Goal: Task Accomplishment & Management: Manage account settings

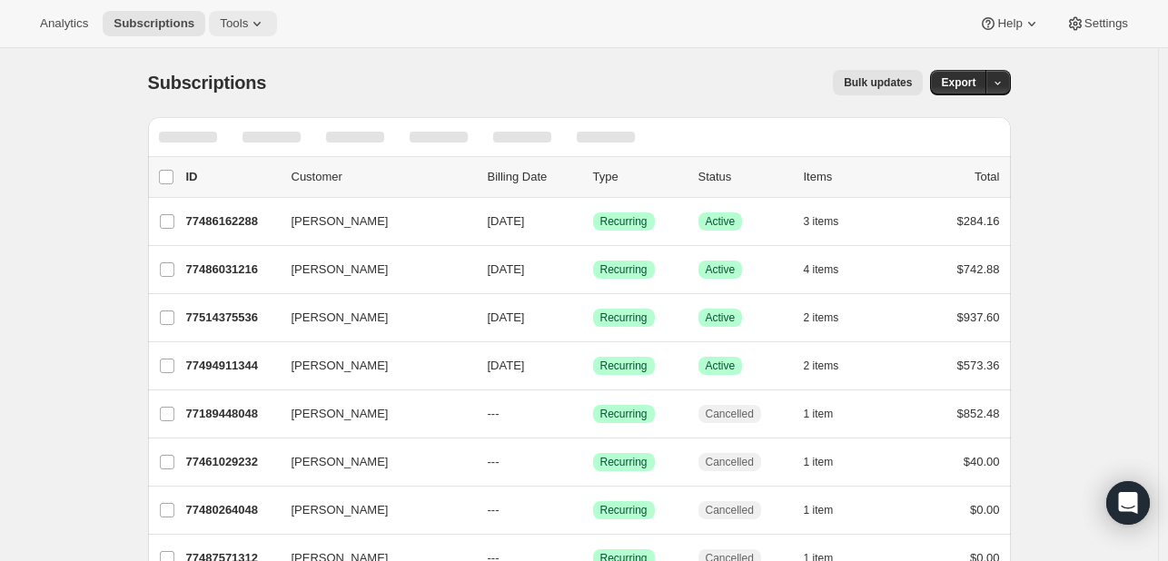
click at [255, 23] on icon at bounding box center [257, 24] width 18 height 18
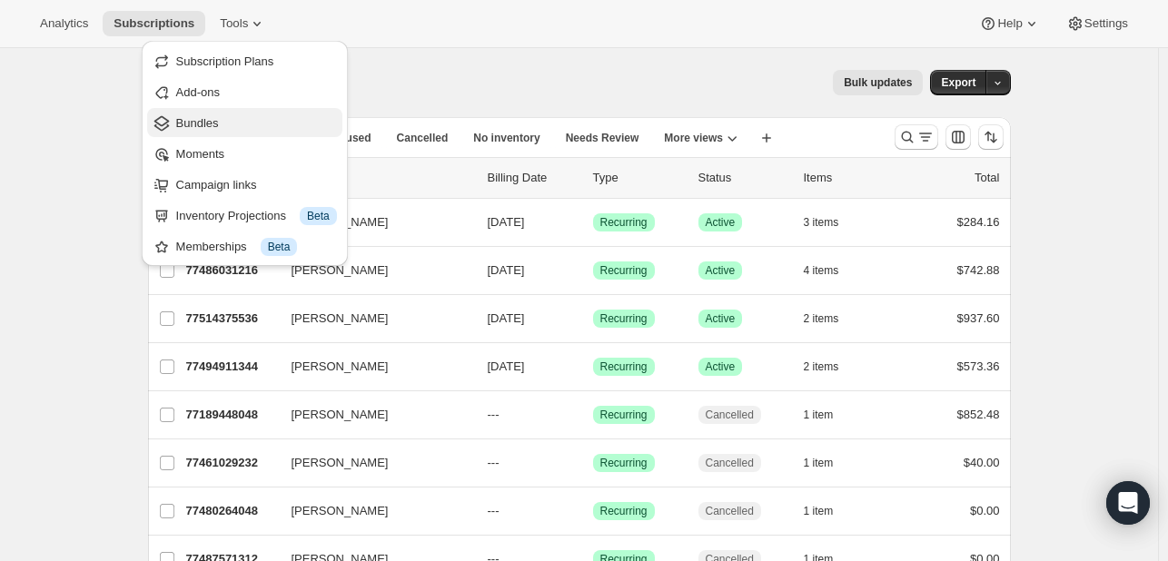
click at [205, 125] on span "Bundles" at bounding box center [197, 123] width 43 height 14
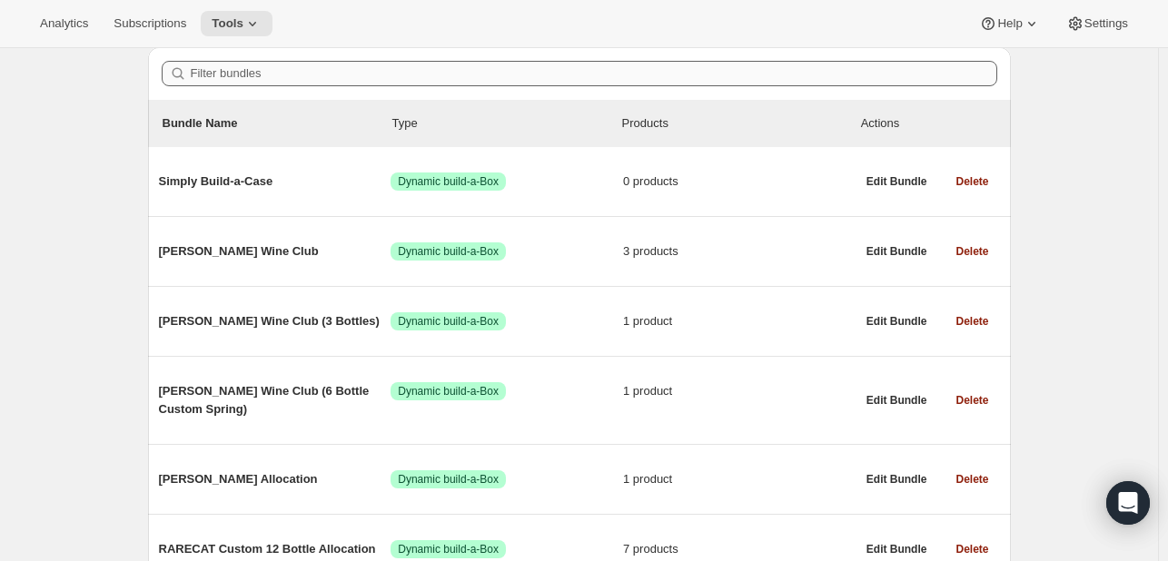
scroll to position [182, 0]
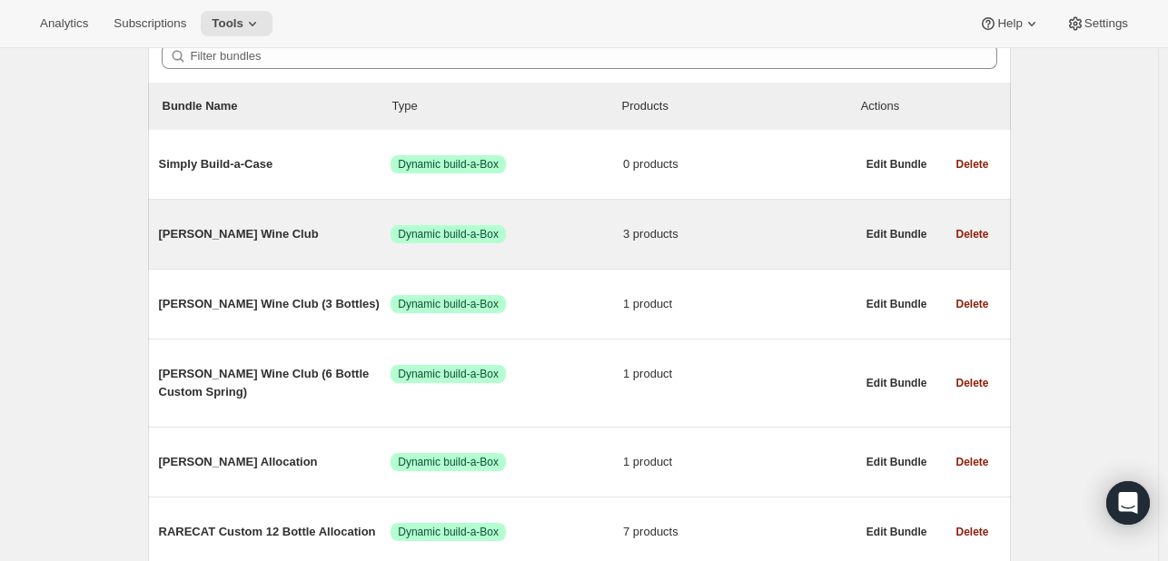
click at [268, 238] on span "[PERSON_NAME] Wine Club" at bounding box center [275, 234] width 232 height 18
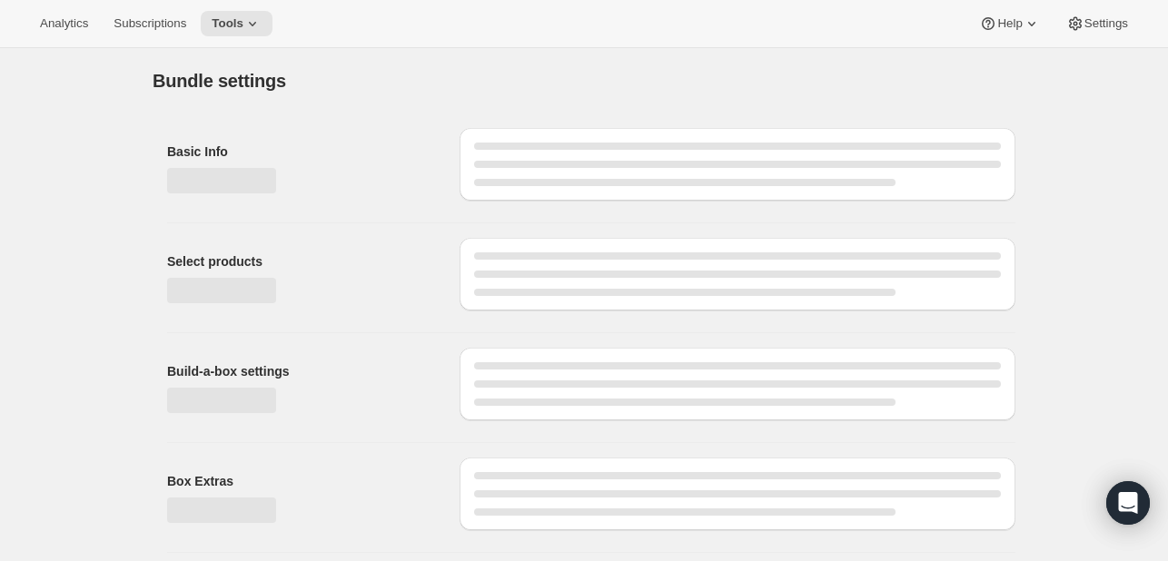
type input "[PERSON_NAME] Wine Club"
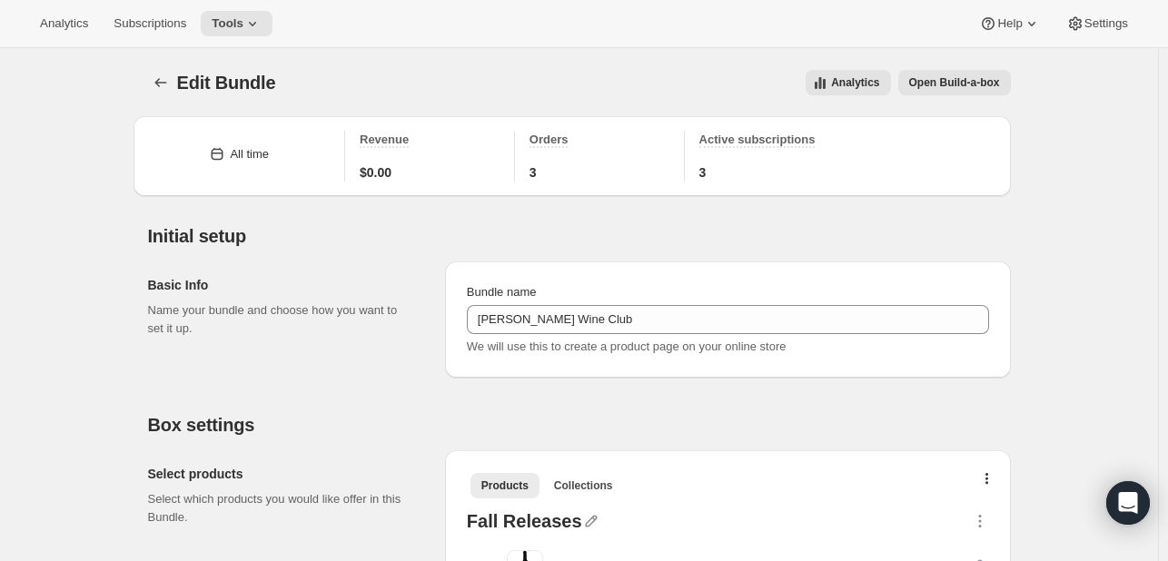
click at [999, 81] on span "Open Build-a-box" at bounding box center [954, 82] width 91 height 15
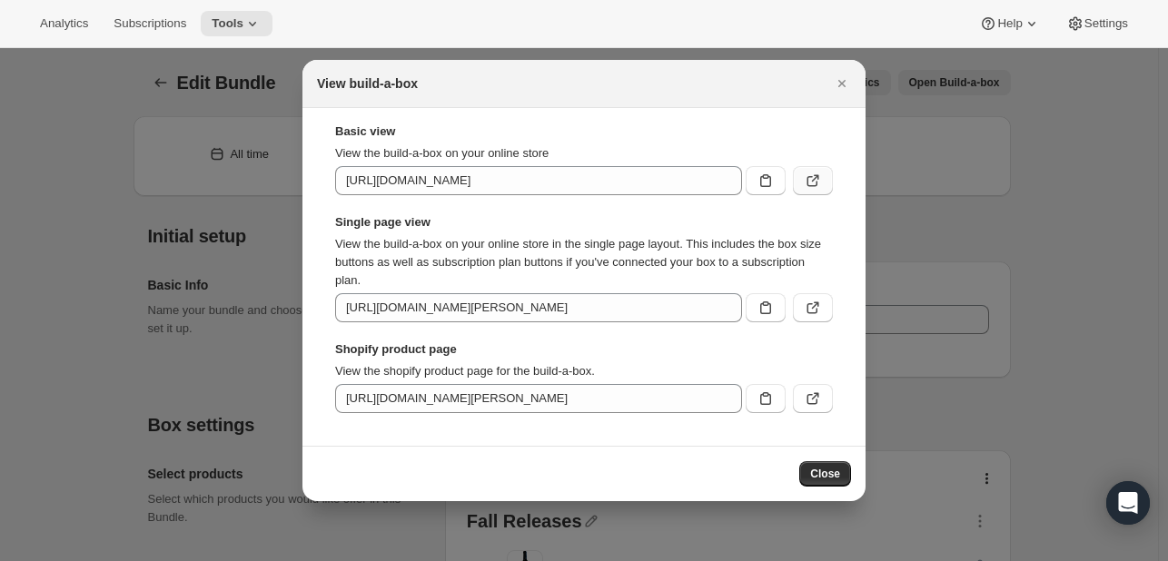
click at [815, 179] on icon ":r9c:" at bounding box center [813, 181] width 18 height 18
click at [103, 311] on div at bounding box center [584, 280] width 1168 height 561
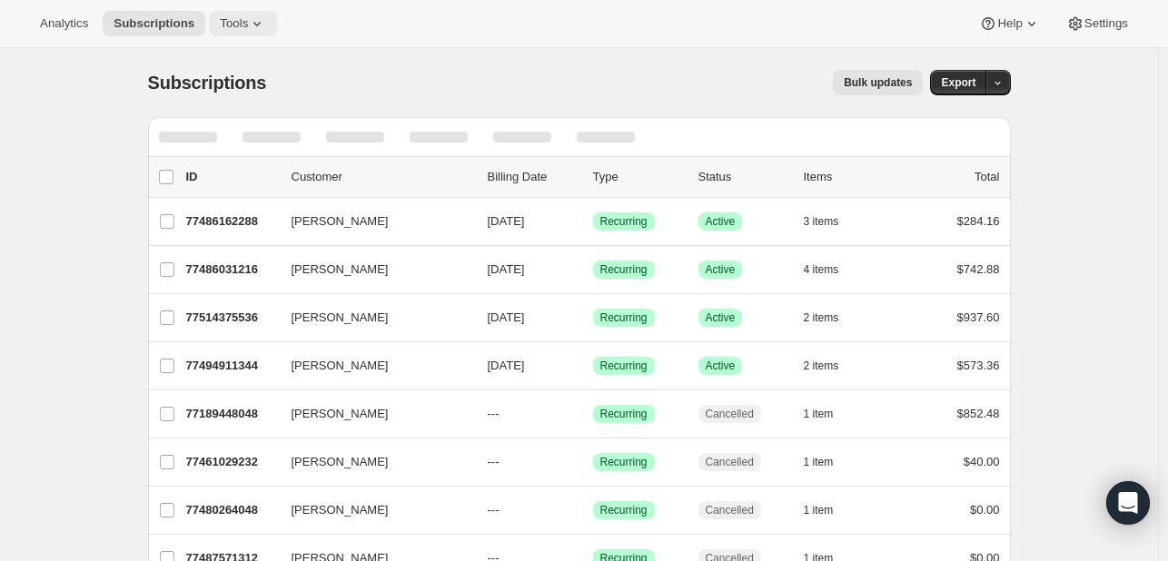
click at [261, 24] on icon at bounding box center [256, 24] width 7 height 5
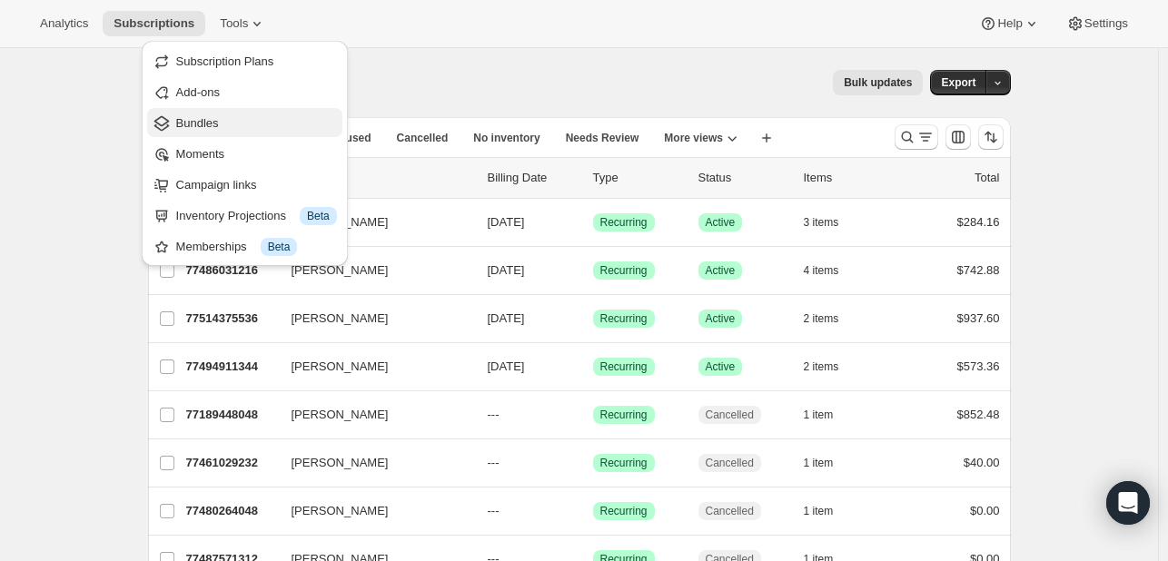
click at [204, 125] on span "Bundles" at bounding box center [197, 123] width 43 height 14
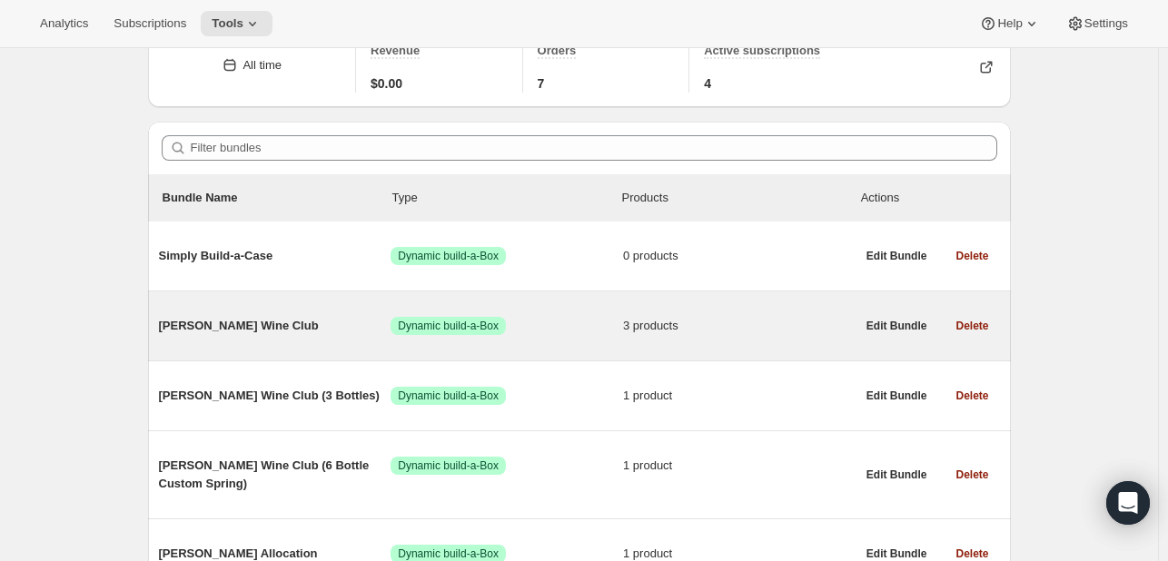
scroll to position [91, 0]
click at [240, 318] on span "[PERSON_NAME] Wine Club" at bounding box center [275, 325] width 232 height 18
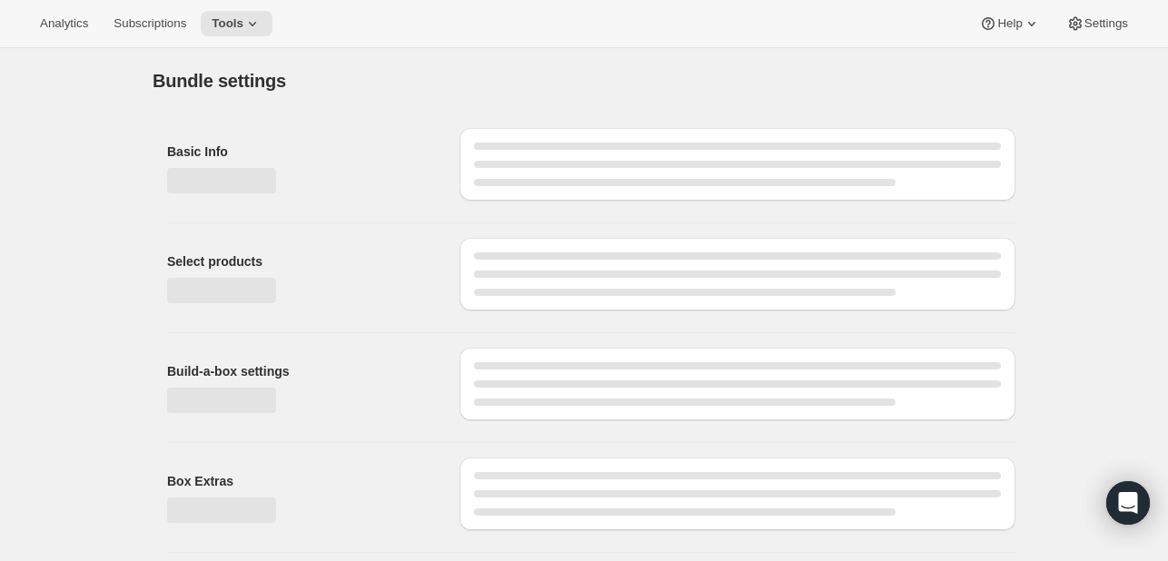
type input "[PERSON_NAME] Wine Club"
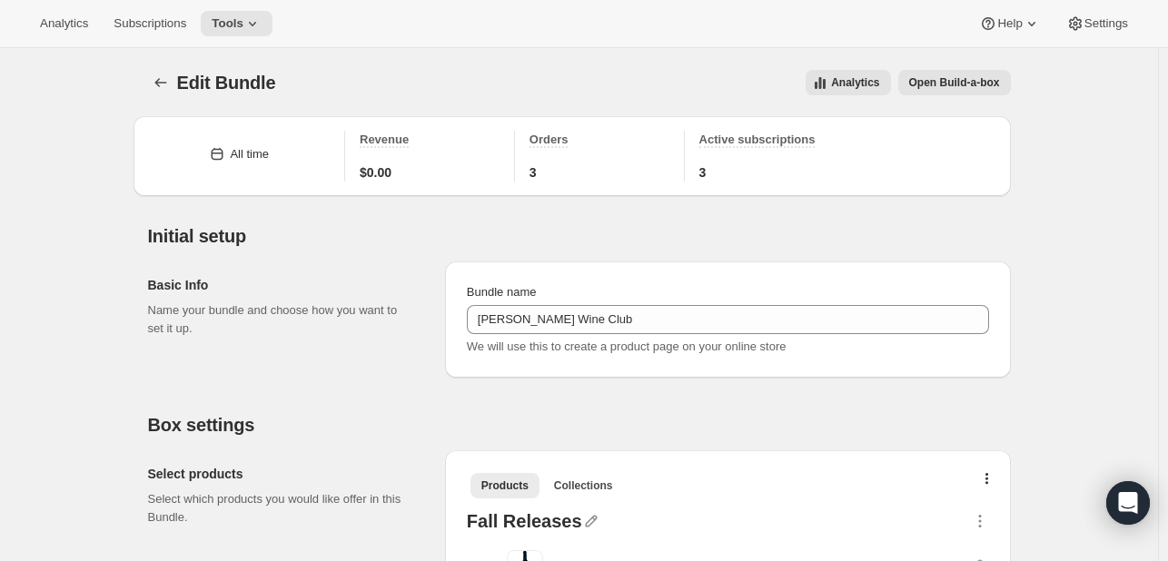
click at [957, 77] on span "Open Build-a-box" at bounding box center [954, 82] width 91 height 15
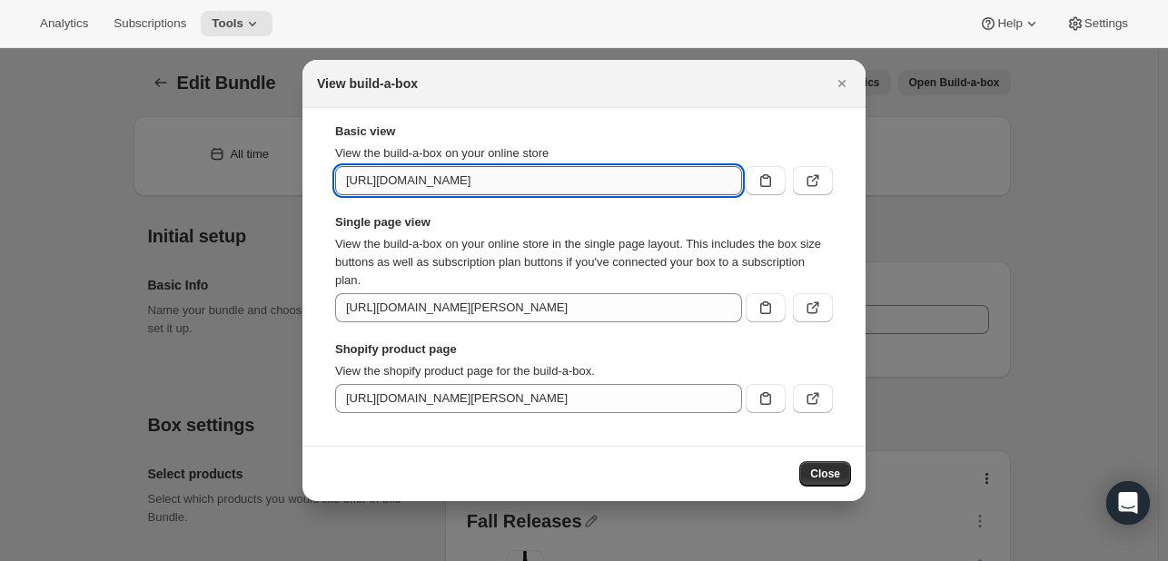
scroll to position [0, 99]
drag, startPoint x: 549, startPoint y: 178, endPoint x: 734, endPoint y: 182, distance: 185.3
click at [734, 182] on input "[URL][DOMAIN_NAME]" at bounding box center [538, 180] width 407 height 29
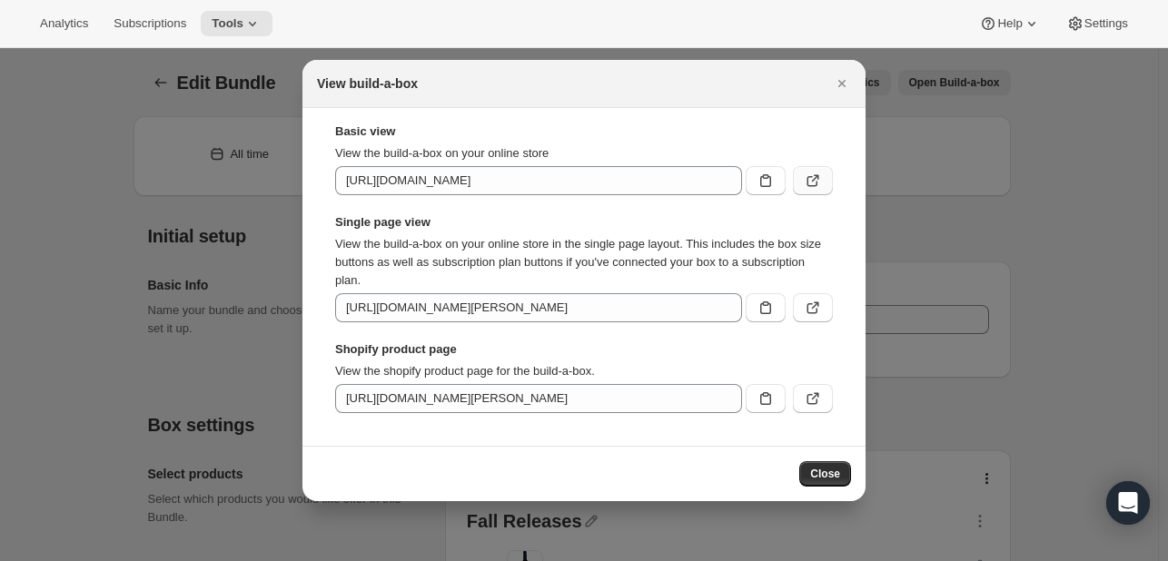
click at [809, 181] on icon ":r9e:" at bounding box center [813, 181] width 18 height 18
click at [815, 312] on icon ":r9e:" at bounding box center [813, 308] width 18 height 18
click at [839, 77] on icon "Close" at bounding box center [842, 83] width 18 height 18
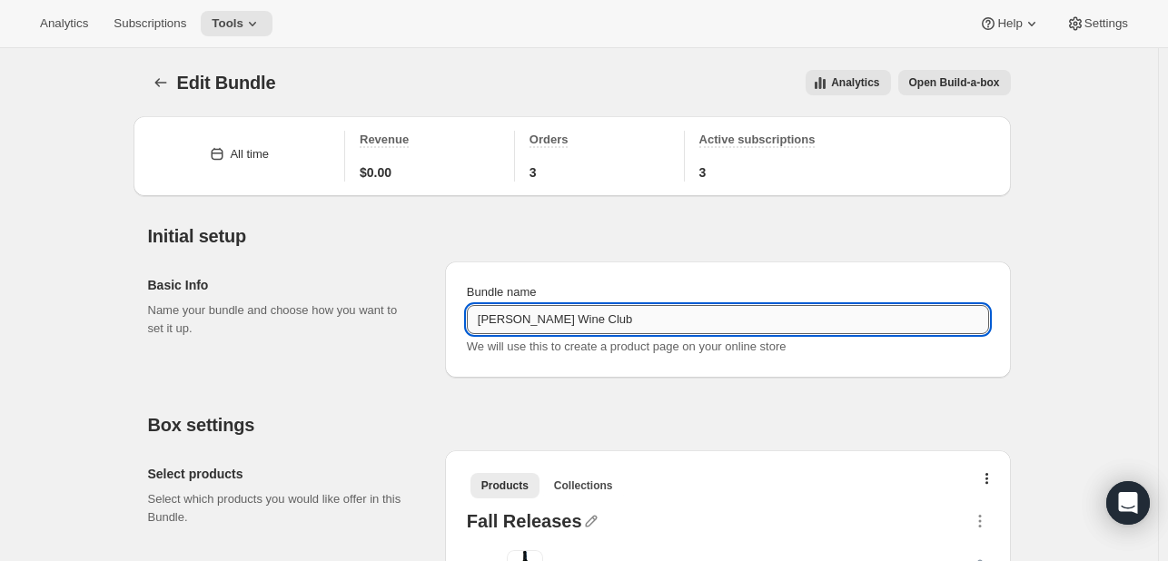
click at [540, 323] on input "[PERSON_NAME] Wine Club" at bounding box center [728, 319] width 522 height 29
